Goal: Transaction & Acquisition: Book appointment/travel/reservation

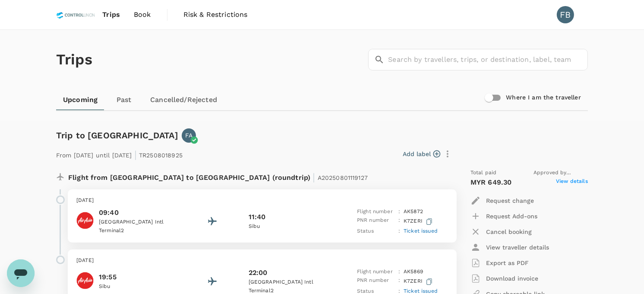
click at [81, 16] on img at bounding box center [75, 14] width 39 height 19
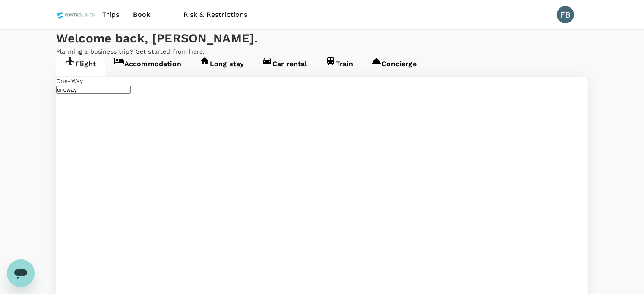
type input "Sandakan (SDK)"
type input "Kota Kinabalu Intl (BKI)"
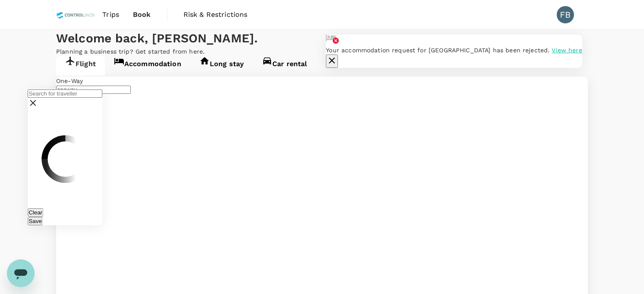
click at [79, 89] on div at bounding box center [65, 99] width 75 height 21
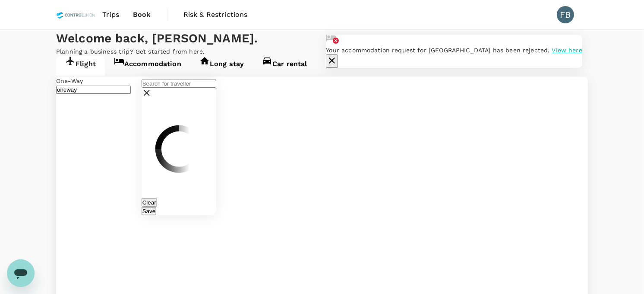
type input "Sandakan (SDK)"
type input "Kota Kinabalu Intl (BKI)"
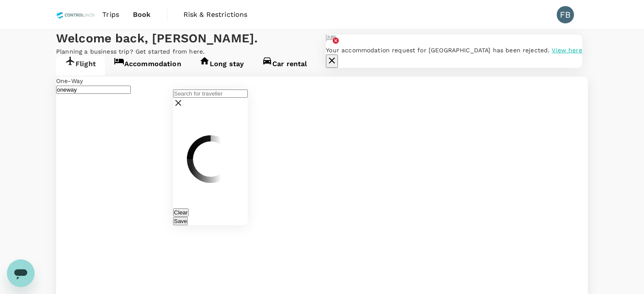
click at [335, 57] on icon "button" at bounding box center [332, 60] width 6 height 6
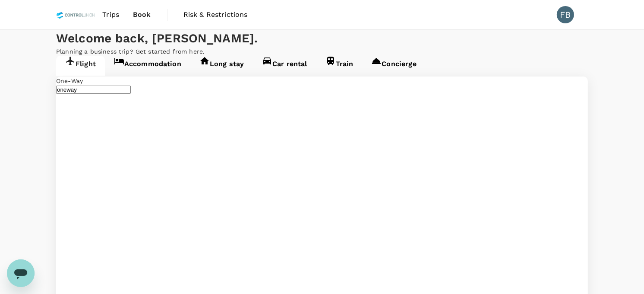
click at [94, 89] on input "text" at bounding box center [65, 93] width 75 height 8
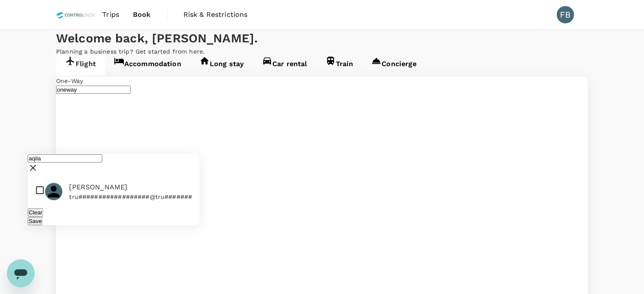
type input "aqila"
click at [38, 178] on input "checkbox" at bounding box center [113, 191] width 171 height 26
checkbox input "true"
click at [173, 218] on div "Clear Save" at bounding box center [113, 216] width 171 height 17
click at [42, 217] on button "Save" at bounding box center [35, 221] width 15 height 8
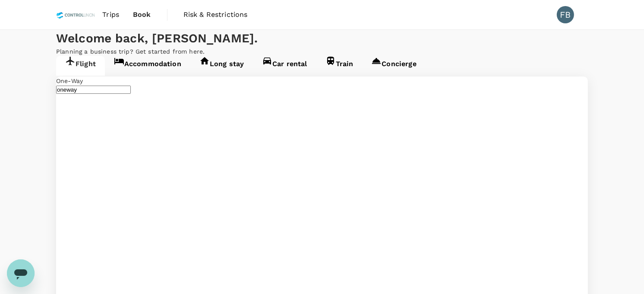
type input "Kuala Lumpur Intl ([GEOGRAPHIC_DATA])"
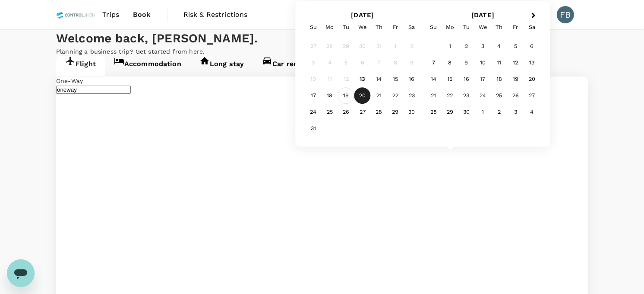
type input "Kuching Intl (KCH)"
click at [343, 98] on div "19" at bounding box center [346, 96] width 16 height 16
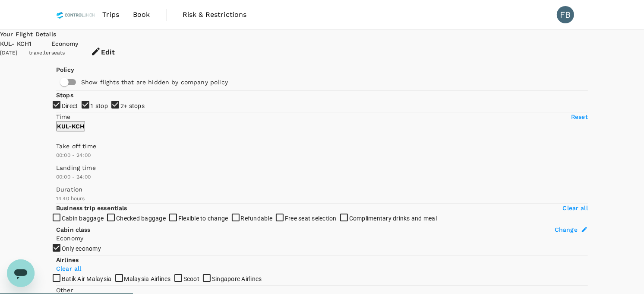
click at [58, 169] on input "2+ stops" at bounding box center [322, 147] width 644 height 294
checkbox input "false"
click at [59, 156] on input "1 stop" at bounding box center [322, 147] width 644 height 294
checkbox input "false"
click at [127, 43] on button "Edit" at bounding box center [103, 52] width 48 height 26
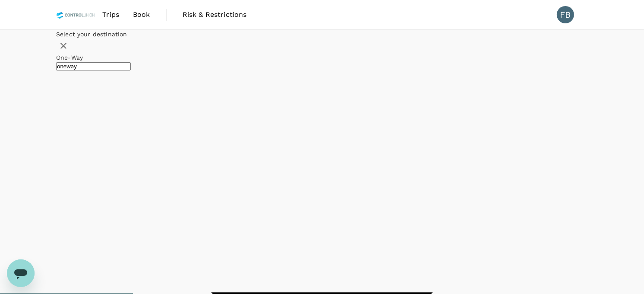
type input "Kuala Lumpur Intl ([GEOGRAPHIC_DATA])"
type input "Kuching Intl (KCH)"
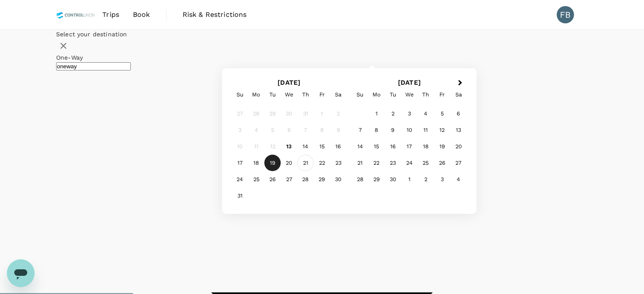
type input "[GEOGRAPHIC_DATA] (LDU)"
click at [314, 171] on div "21" at bounding box center [305, 163] width 16 height 16
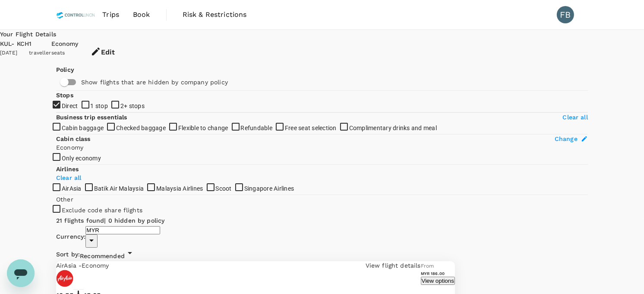
checkbox input "false"
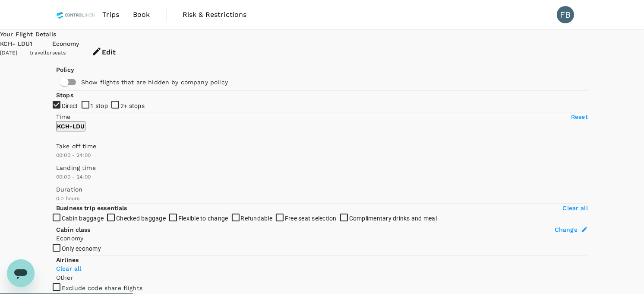
click at [61, 152] on input "1 stop" at bounding box center [322, 147] width 644 height 294
checkbox input "true"
type input "1090"
checkbox input "true"
click at [62, 176] on input "2+ stops" at bounding box center [322, 147] width 644 height 294
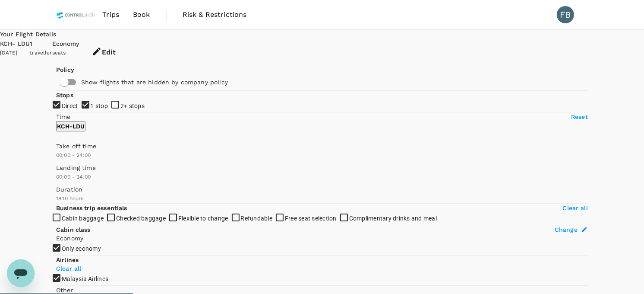
checkbox input "true"
click at [61, 156] on input "1 stop" at bounding box center [322, 147] width 644 height 294
checkbox input "true"
click at [62, 171] on input "2+ stops" at bounding box center [322, 147] width 644 height 294
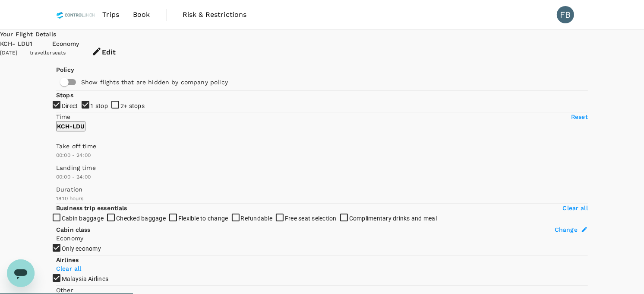
click at [62, 171] on input "2+ stops" at bounding box center [322, 147] width 644 height 294
checkbox input "true"
click at [128, 46] on button "Edit" at bounding box center [103, 52] width 48 height 26
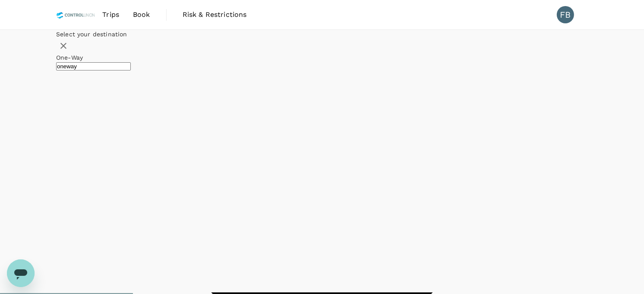
type input "Kuching Intl (KCH)"
type input "[GEOGRAPHIC_DATA] (LDU)"
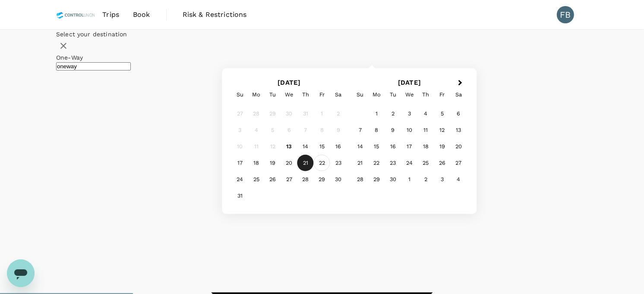
click at [330, 171] on div "22" at bounding box center [322, 163] width 16 height 16
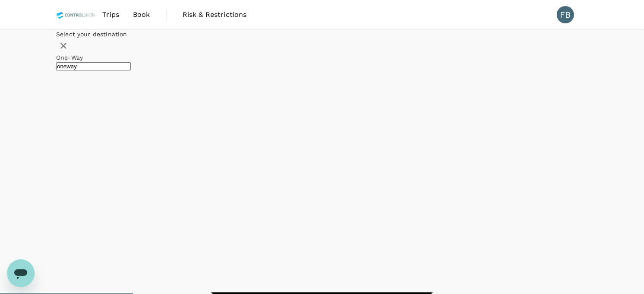
checkbox input "false"
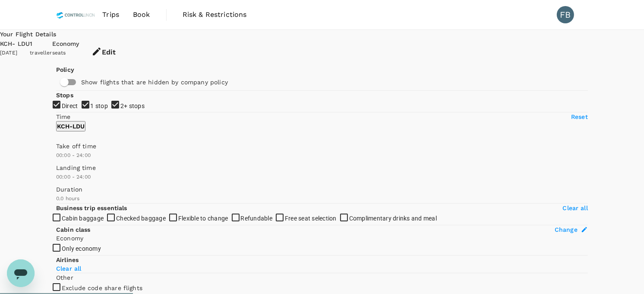
type input "695"
checkbox input "true"
click at [128, 43] on button "Edit" at bounding box center [103, 52] width 48 height 26
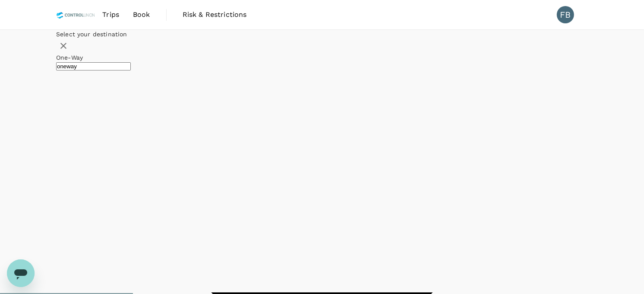
type input "Kuching Intl (KCH)"
type input "[GEOGRAPHIC_DATA] (LDU)"
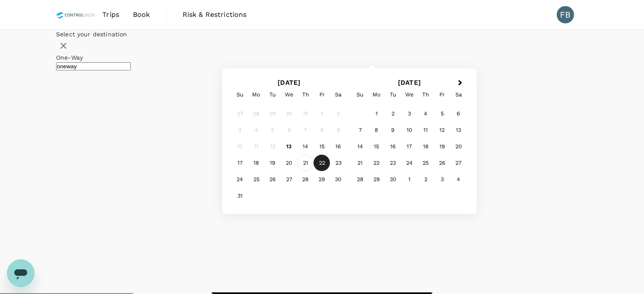
click at [314, 171] on div "21" at bounding box center [305, 163] width 16 height 16
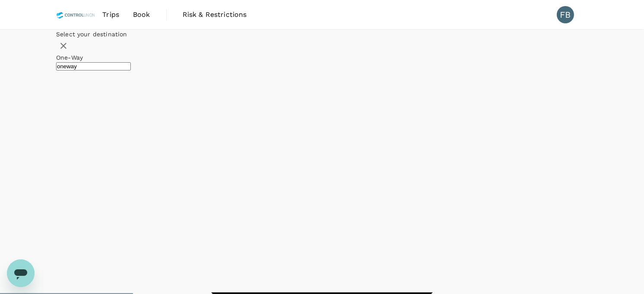
checkbox input "false"
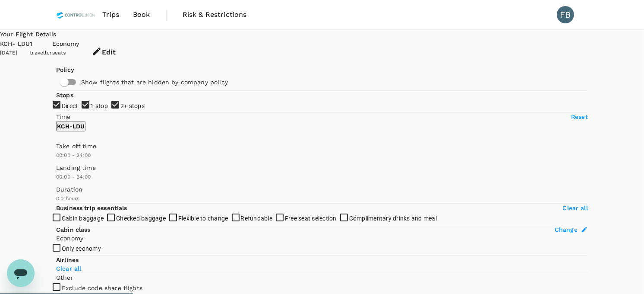
type input "1090"
checkbox input "true"
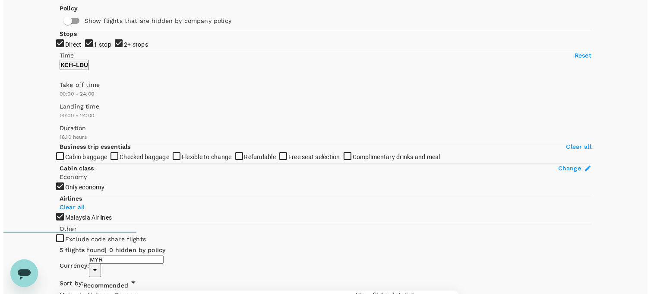
scroll to position [62, 0]
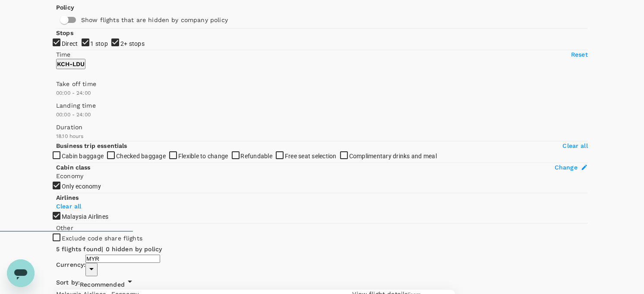
click at [408, 289] on p "View flight details" at bounding box center [380, 293] width 55 height 9
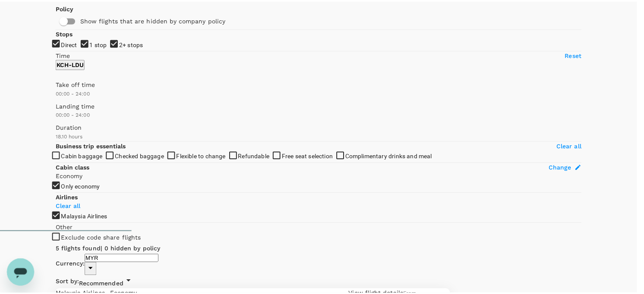
scroll to position [159, 0]
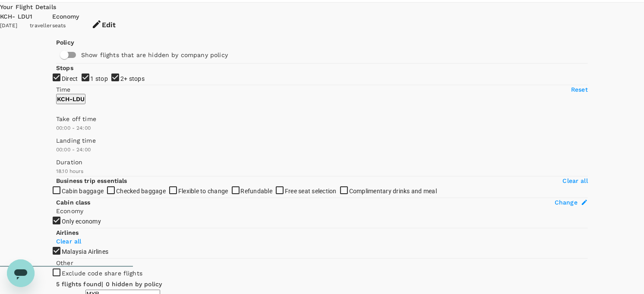
scroll to position [0, 0]
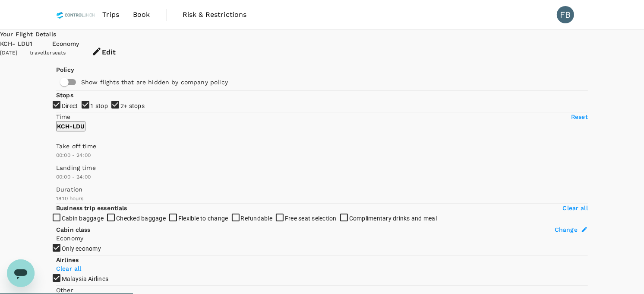
click at [128, 39] on button "Edit" at bounding box center [103, 52] width 48 height 26
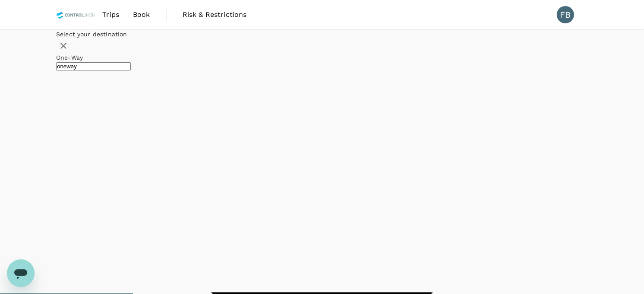
type input "Kuching Intl (KCH)"
type input "[GEOGRAPHIC_DATA] (LDU)"
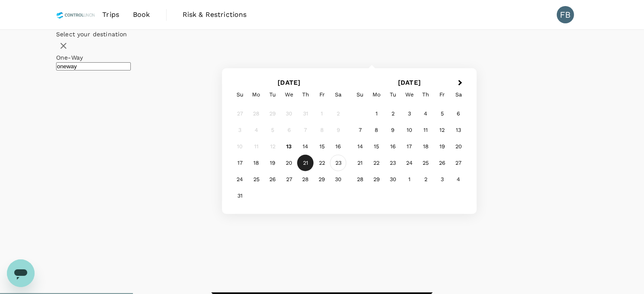
type input "Kuala Lumpur Intl ([GEOGRAPHIC_DATA])"
click at [347, 171] on div "23" at bounding box center [338, 163] width 16 height 16
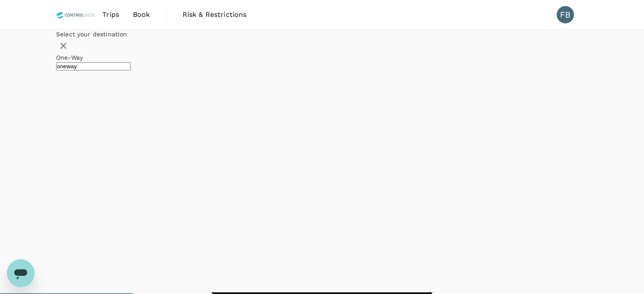
checkbox input "false"
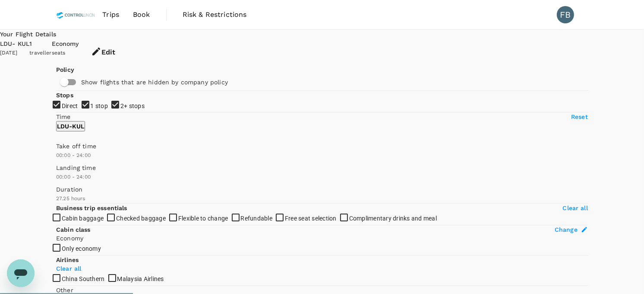
type input "1645"
checkbox input "true"
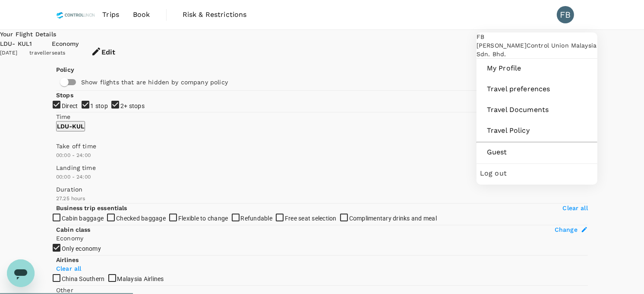
click at [564, 47] on div "FB [PERSON_NAME] Binti Mahhadi Control Union Malaysia Sdn. Bhd." at bounding box center [537, 45] width 121 height 26
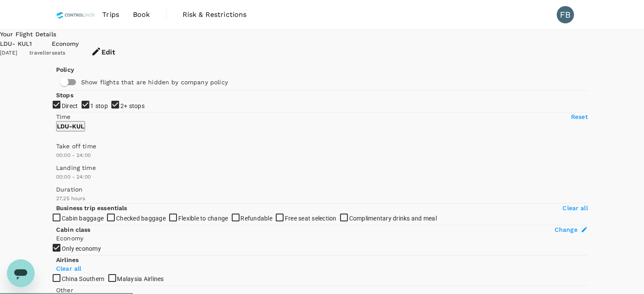
click at [484, 14] on div "Trips Book Risk & Restrictions FB" at bounding box center [322, 14] width 532 height 29
click at [101, 46] on icon "button" at bounding box center [96, 51] width 10 height 10
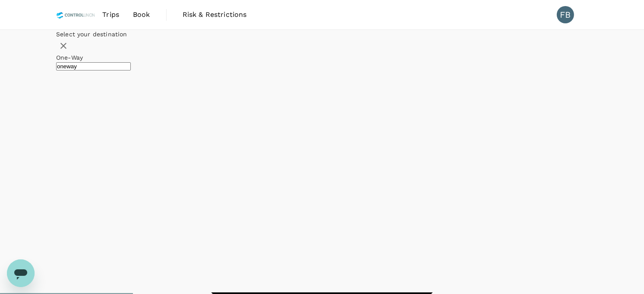
type input "[GEOGRAPHIC_DATA] (LDU)"
type input "Kuala Lumpur Intl ([GEOGRAPHIC_DATA])"
type input "[GEOGRAPHIC_DATA] (LDU)"
type input "Kuala Lumpur Intl ([GEOGRAPHIC_DATA])"
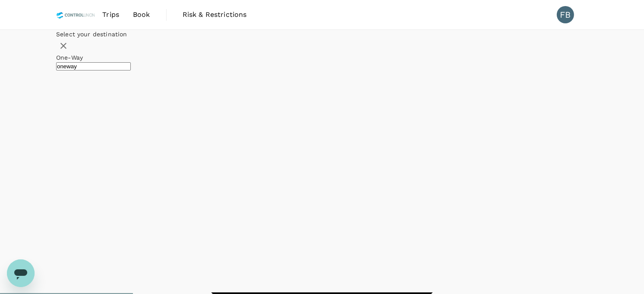
type input "Kuala Lumpur Intl ([GEOGRAPHIC_DATA])"
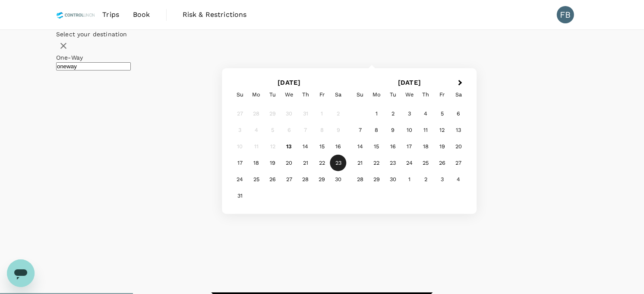
type input "Kuching Intl (KCH)"
click at [281, 171] on div "19" at bounding box center [273, 163] width 16 height 16
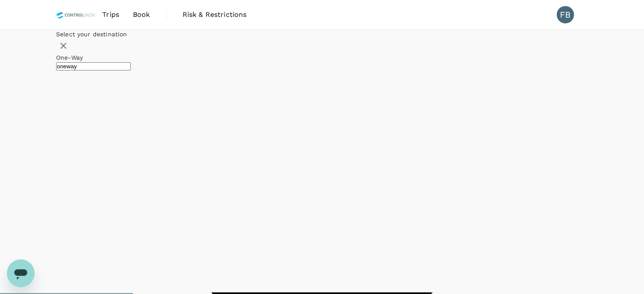
checkbox input "false"
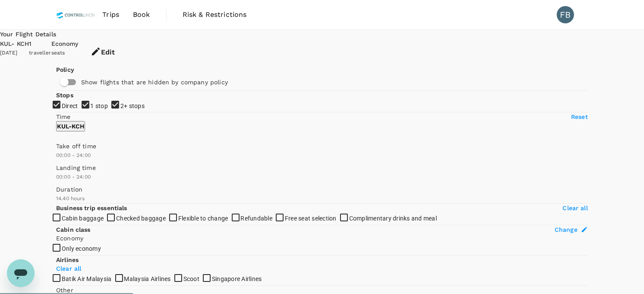
type input "880"
checkbox input "true"
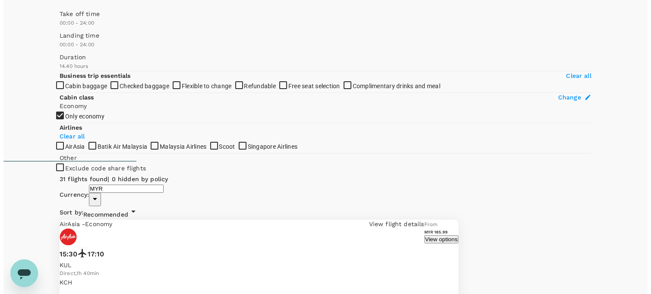
scroll to position [149, 0]
